Goal: Check status: Check status

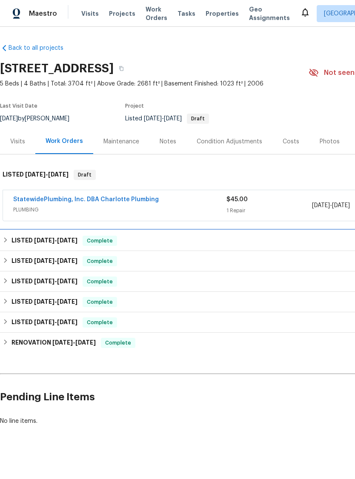
click at [26, 241] on h6 "LISTED [DATE] - [DATE]" at bounding box center [44, 241] width 66 height 10
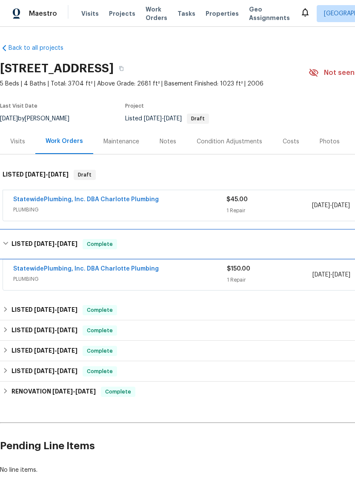
click at [52, 247] on h6 "LISTED [DATE] - [DATE]" at bounding box center [44, 244] width 66 height 10
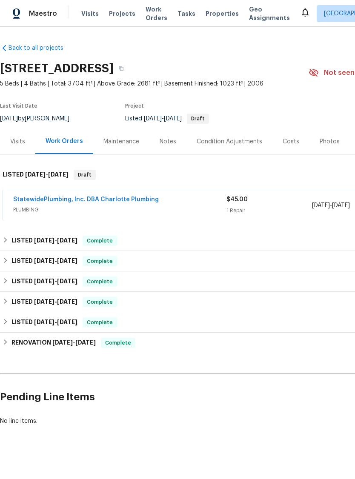
click at [45, 208] on span "PLUMBING" at bounding box center [119, 209] width 213 height 9
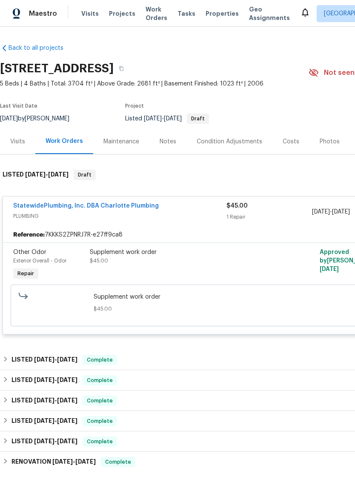
click at [29, 206] on link "StatewidePlumbing, Inc. DBA Charlotte Plumbing" at bounding box center [85, 206] width 145 height 6
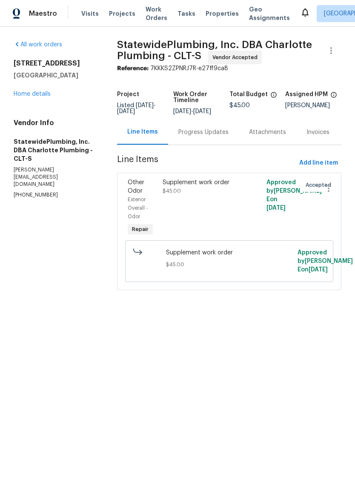
click at [208, 145] on div "Progress Updates" at bounding box center [203, 131] width 71 height 25
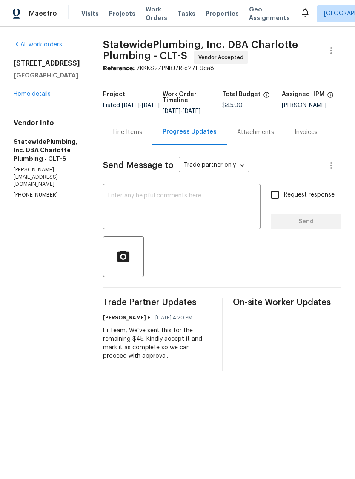
click at [21, 94] on link "Home details" at bounding box center [32, 94] width 37 height 6
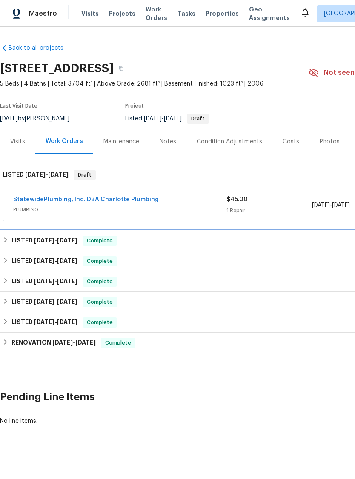
click at [46, 236] on h6 "LISTED [DATE] - [DATE]" at bounding box center [44, 241] width 66 height 10
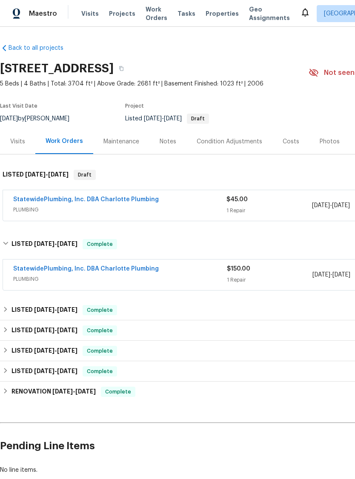
click at [68, 270] on link "StatewidePlumbing, Inc. DBA Charlotte Plumbing" at bounding box center [85, 269] width 145 height 6
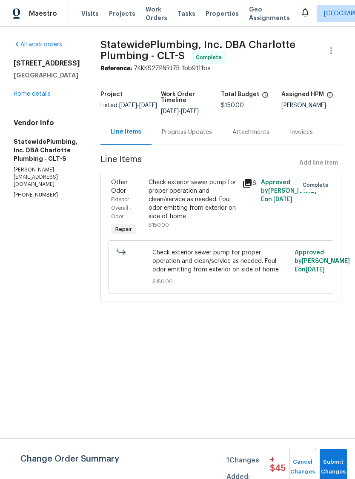
click at [128, 194] on span "Other Odor" at bounding box center [119, 186] width 17 height 14
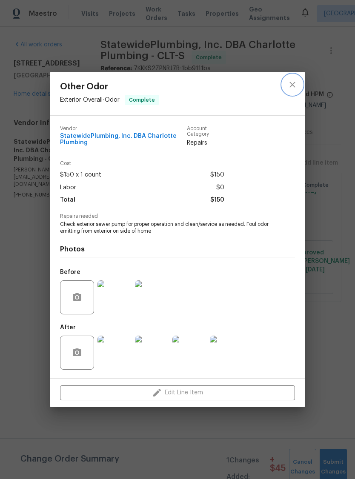
click at [290, 85] on icon "close" at bounding box center [292, 85] width 10 height 10
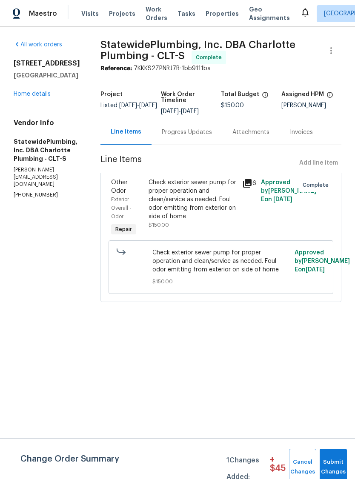
click at [202, 136] on div "Progress Updates" at bounding box center [187, 132] width 50 height 9
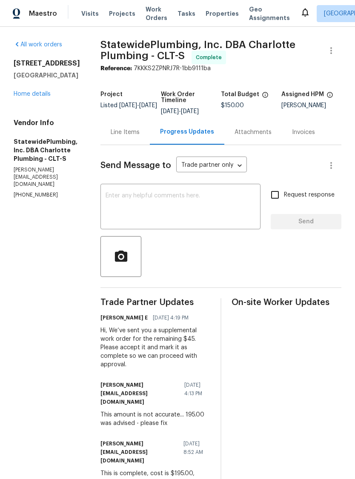
click at [134, 136] on div "Line Items" at bounding box center [125, 132] width 29 height 9
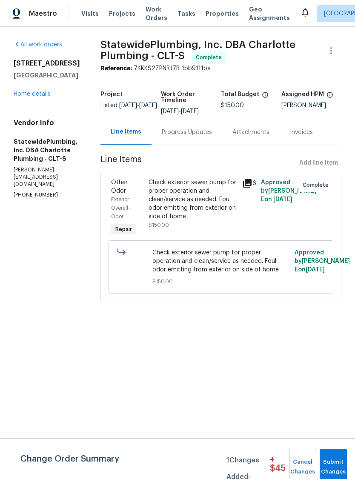
click at [251, 188] on icon at bounding box center [247, 183] width 10 height 10
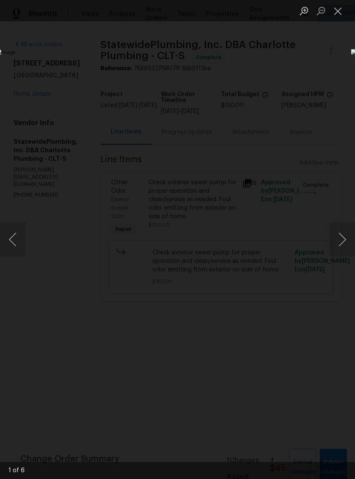
click at [338, 235] on button "Next image" at bounding box center [342, 239] width 26 height 34
click at [340, 237] on button "Next image" at bounding box center [342, 239] width 26 height 34
click at [340, 239] on button "Next image" at bounding box center [342, 239] width 26 height 34
click at [339, 234] on button "Next image" at bounding box center [342, 239] width 26 height 34
click at [341, 233] on button "Next image" at bounding box center [342, 239] width 26 height 34
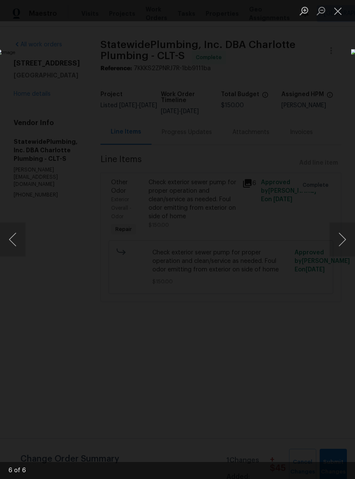
click at [339, 236] on button "Next image" at bounding box center [342, 239] width 26 height 34
click at [337, 238] on button "Next image" at bounding box center [342, 239] width 26 height 34
click at [338, 238] on button "Next image" at bounding box center [342, 239] width 26 height 34
click at [339, 14] on button "Close lightbox" at bounding box center [337, 10] width 17 height 15
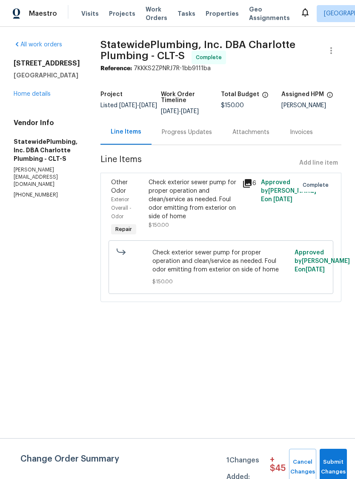
click at [209, 145] on div "Progress Updates" at bounding box center [186, 131] width 71 height 25
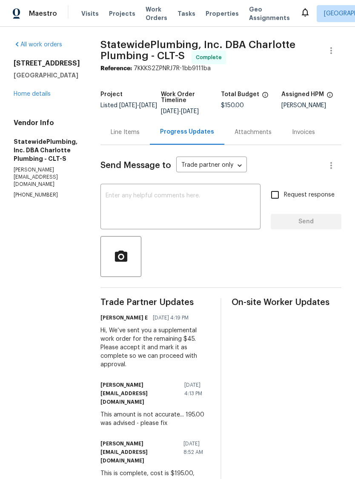
click at [23, 96] on link "Home details" at bounding box center [32, 94] width 37 height 6
